Goal: Book appointment/travel/reservation

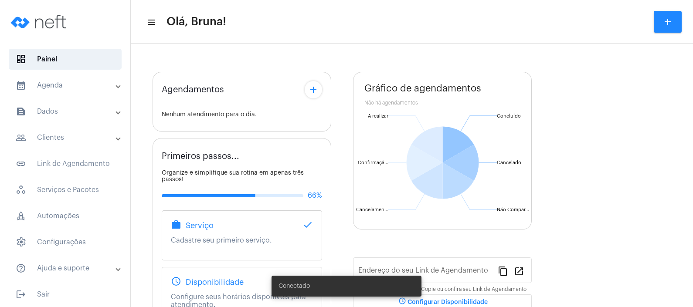
click at [83, 92] on mat-expansion-panel-header "calendar_month_outlined Agenda" at bounding box center [67, 85] width 125 height 21
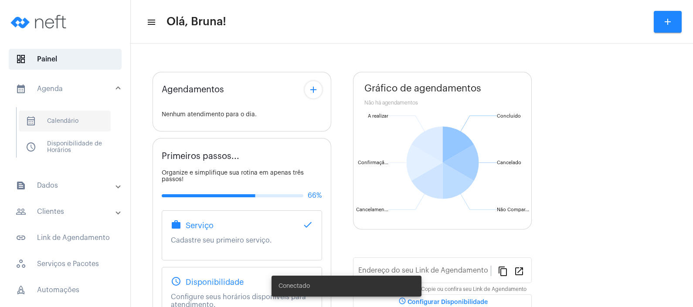
type input "[URL][DOMAIN_NAME][PERSON_NAME]"
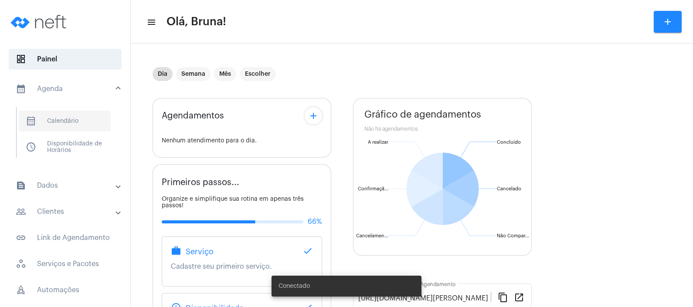
click at [71, 124] on span "calendar_month_outlined Calendário" at bounding box center [65, 121] width 92 height 21
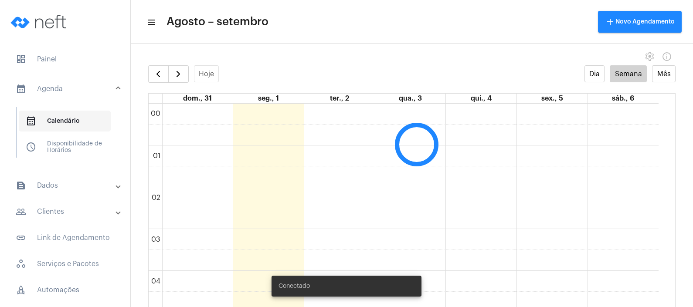
scroll to position [251, 0]
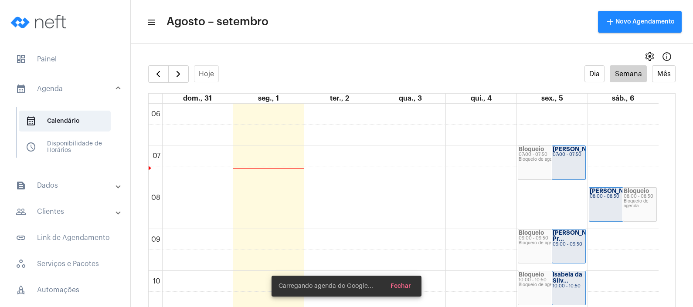
click at [325, 24] on mat-toolbar-row "menu Agosto – setembro add Novo Agendamento" at bounding box center [412, 22] width 562 height 28
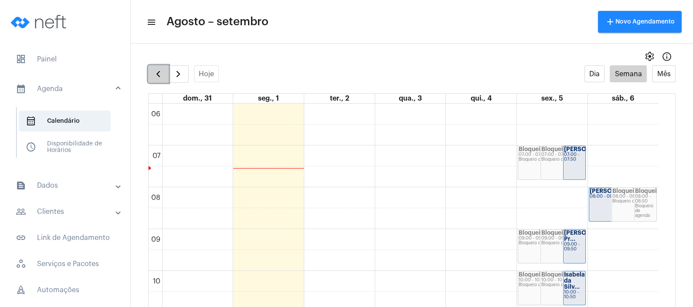
click at [162, 72] on span "button" at bounding box center [158, 74] width 10 height 10
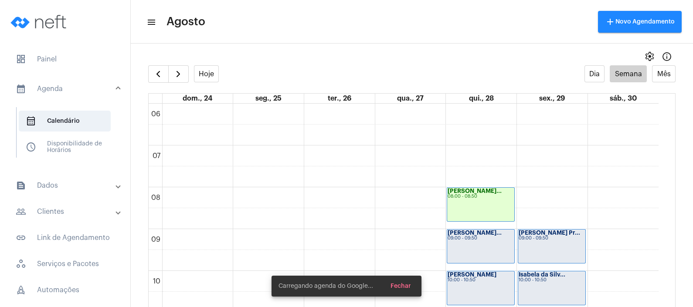
click at [350, 22] on mat-toolbar-row "menu Agosto add Novo Agendamento" at bounding box center [412, 22] width 562 height 28
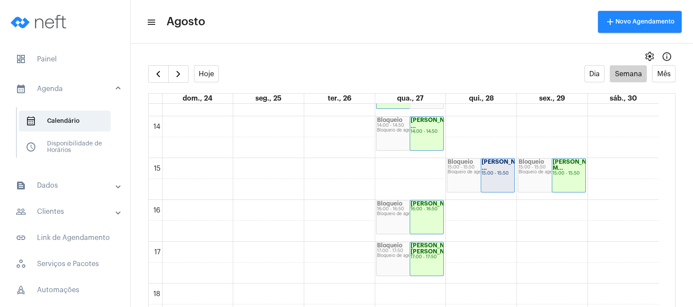
scroll to position [571, 0]
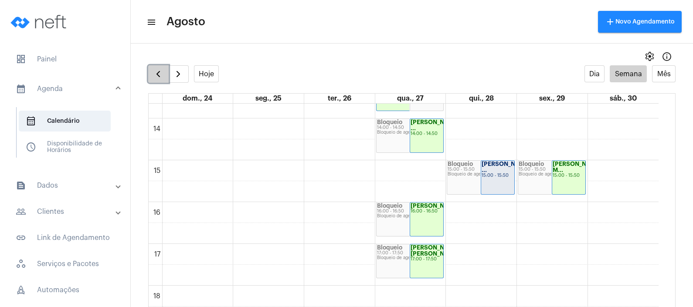
click at [165, 79] on button "button" at bounding box center [158, 73] width 20 height 17
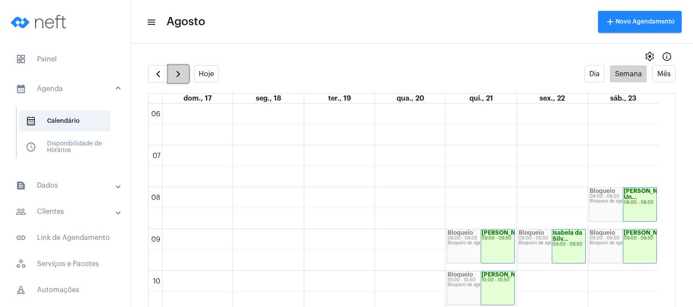
click at [179, 75] on span "button" at bounding box center [178, 74] width 10 height 10
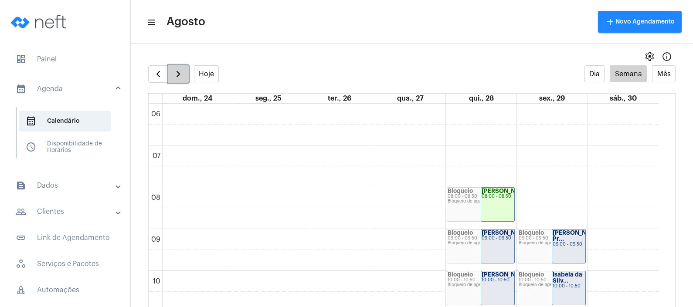
click at [179, 75] on span "button" at bounding box center [178, 74] width 10 height 10
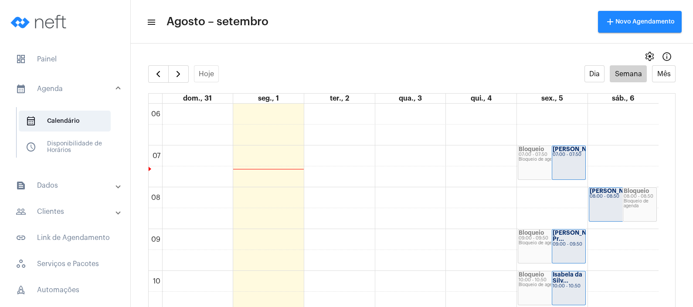
click at [347, 35] on mat-toolbar-row "menu Agosto – setembro add Novo Agendamento" at bounding box center [412, 22] width 562 height 28
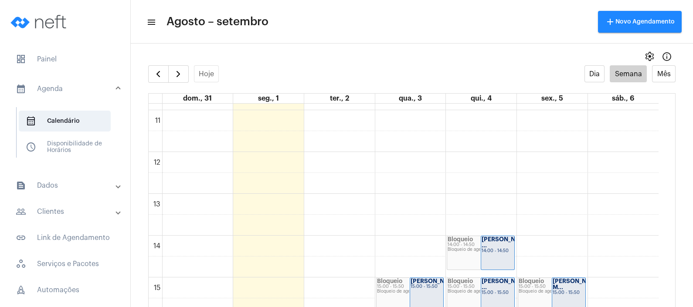
scroll to position [460, 0]
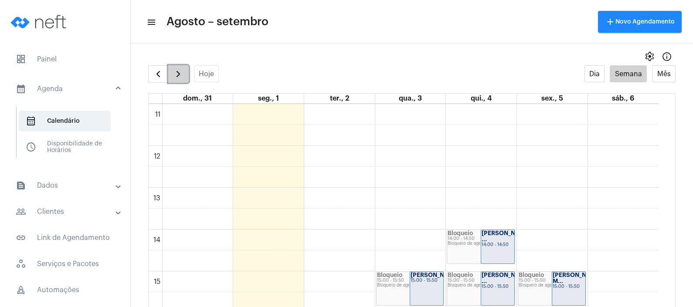
click at [177, 69] on span "button" at bounding box center [178, 74] width 10 height 10
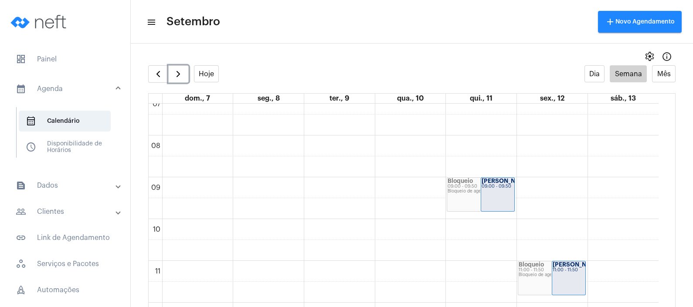
scroll to position [311, 0]
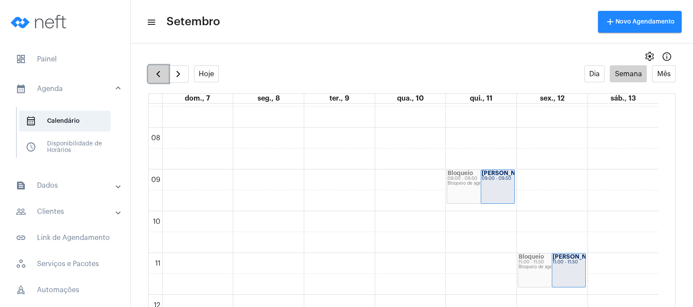
click at [155, 70] on span "button" at bounding box center [158, 74] width 10 height 10
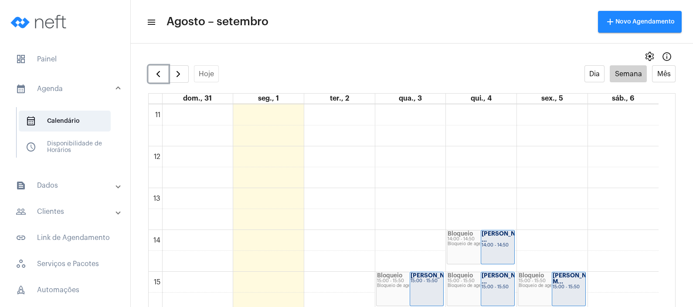
scroll to position [502, 0]
